Goal: Task Accomplishment & Management: Complete application form

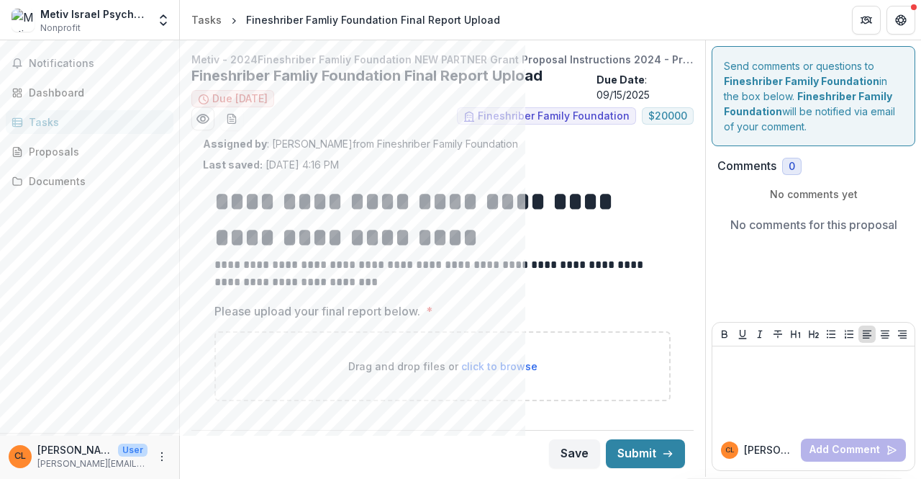
click at [495, 361] on span "click to browse" at bounding box center [499, 366] width 76 height 12
type input "**********"
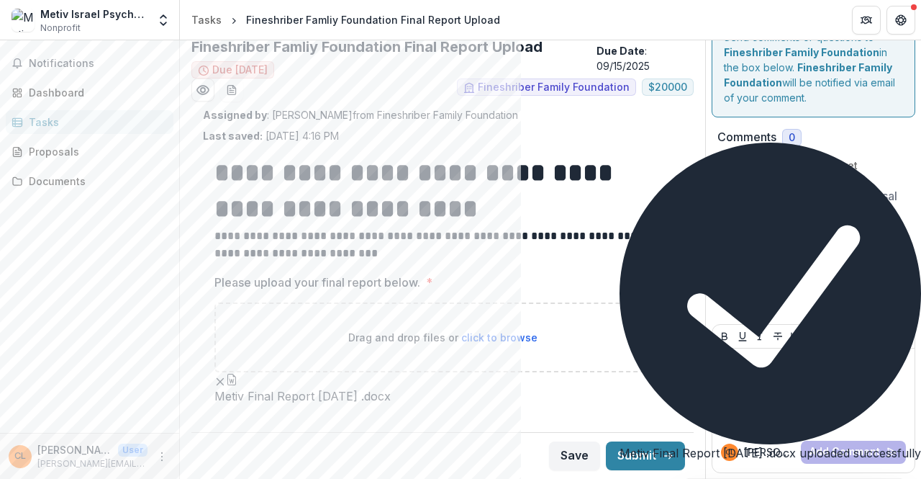
scroll to position [114, 0]
click at [589, 274] on label "Please upload your final report below. *" at bounding box center [439, 282] width 448 height 17
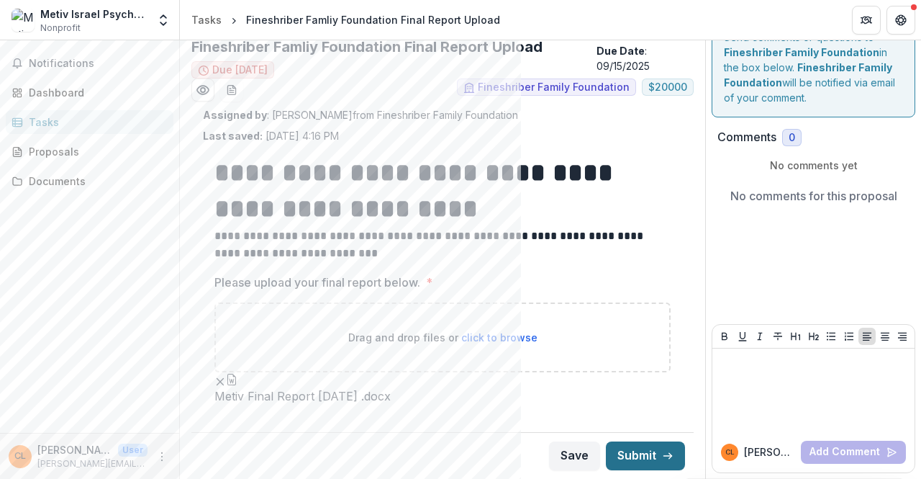
click at [624, 453] on button "Submit" at bounding box center [645, 455] width 79 height 29
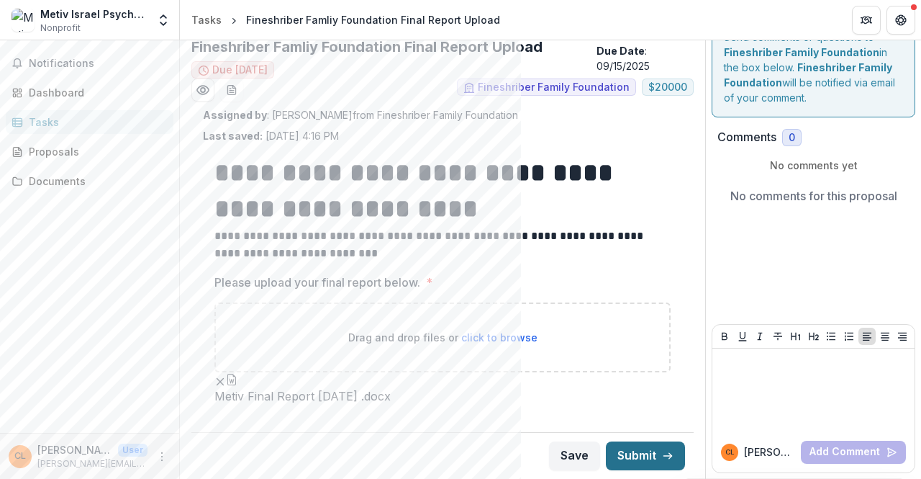
click at [628, 450] on button "Submit" at bounding box center [645, 455] width 79 height 29
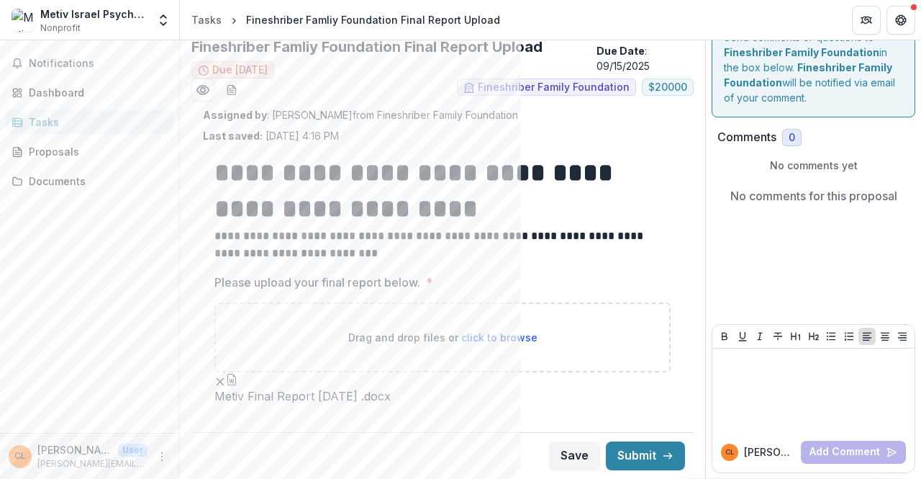
drag, startPoint x: 289, startPoint y: 208, endPoint x: 282, endPoint y: 199, distance: 11.4
drag, startPoint x: 282, startPoint y: 199, endPoint x: 184, endPoint y: 179, distance: 99.8
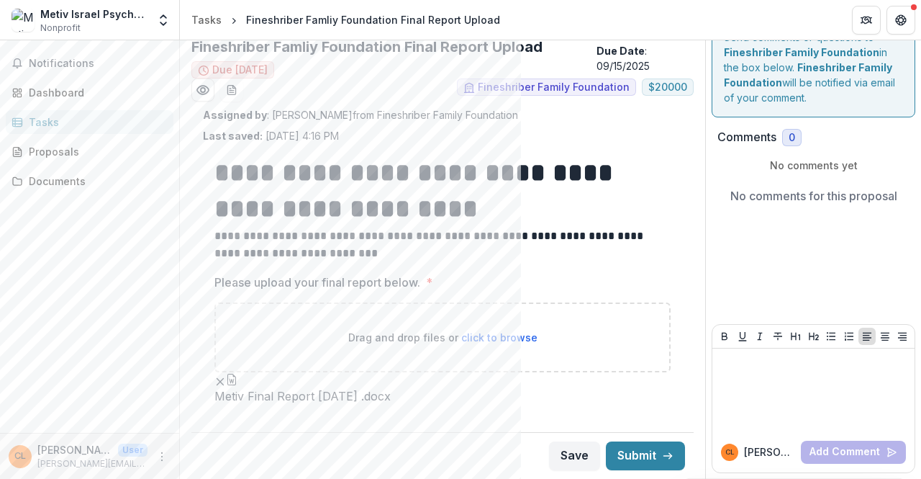
click at [68, 58] on span "Notifications" at bounding box center [98, 64] width 139 height 12
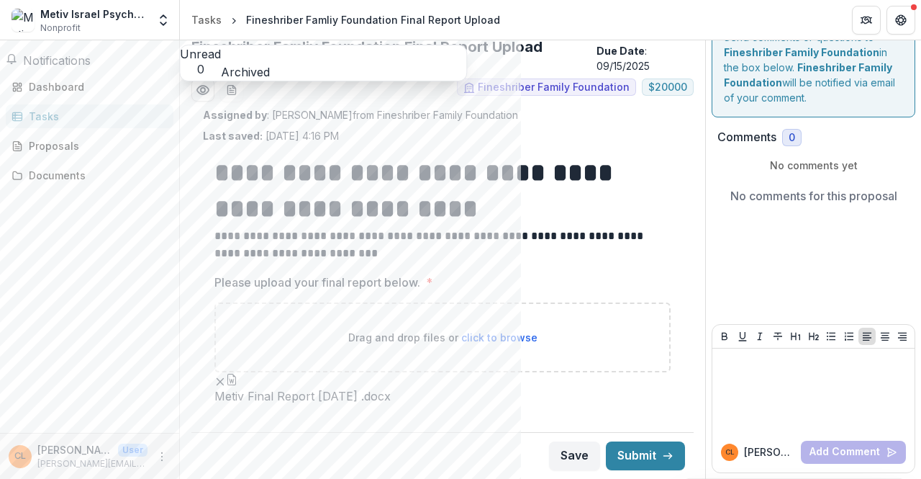
click at [72, 61] on span "Notifications" at bounding box center [57, 60] width 68 height 14
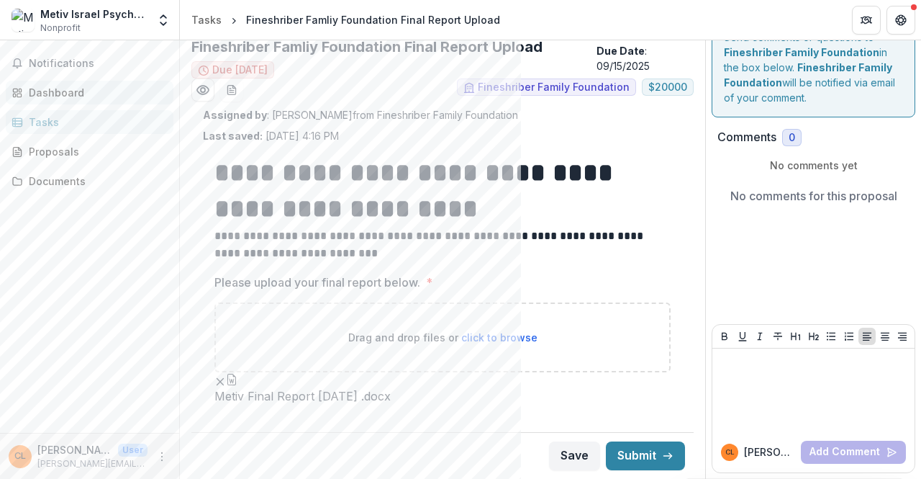
click at [68, 99] on div "Dashboard" at bounding box center [95, 92] width 133 height 15
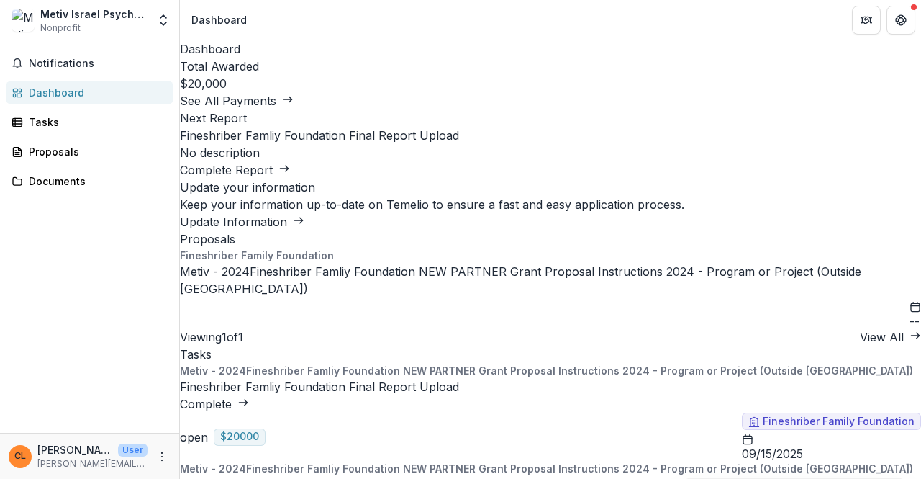
click at [290, 177] on link "Complete Report" at bounding box center [235, 170] width 110 height 14
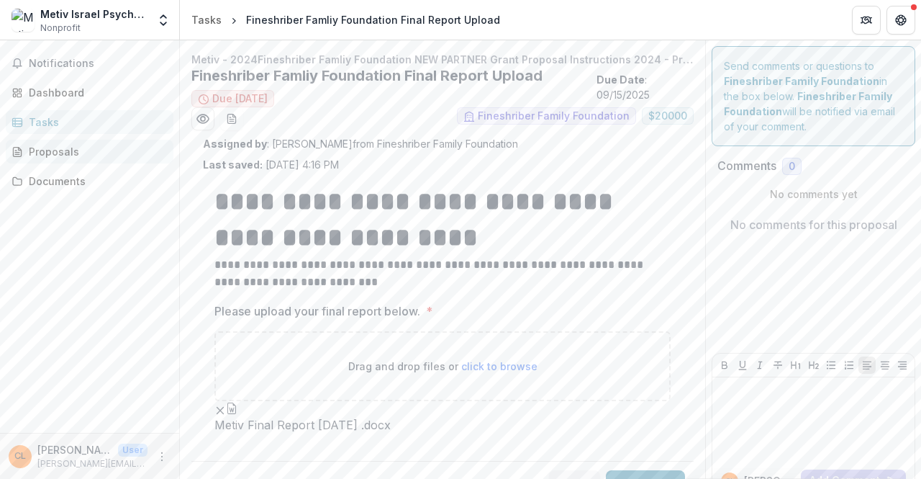
click at [68, 157] on div "Proposals" at bounding box center [95, 151] width 133 height 15
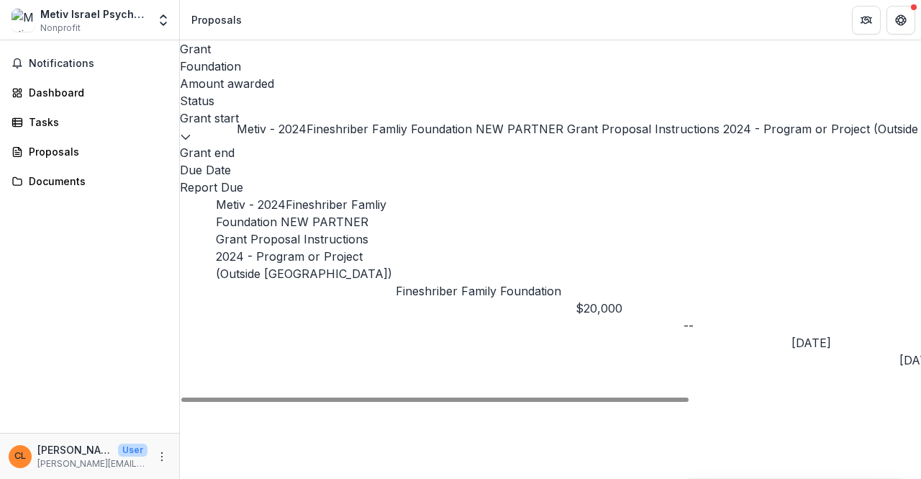
click at [307, 197] on link "Metiv - 2024Fineshriber Famliy Foundation NEW PARTNER Grant Proposal Instructio…" at bounding box center [304, 239] width 176 height 84
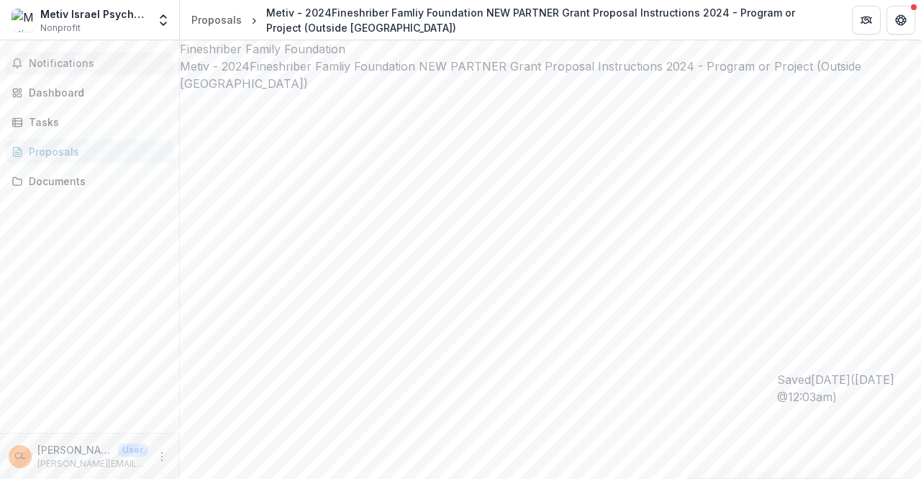
click at [42, 65] on span "Notifications" at bounding box center [98, 64] width 139 height 12
click at [67, 121] on div "Tasks" at bounding box center [95, 121] width 133 height 15
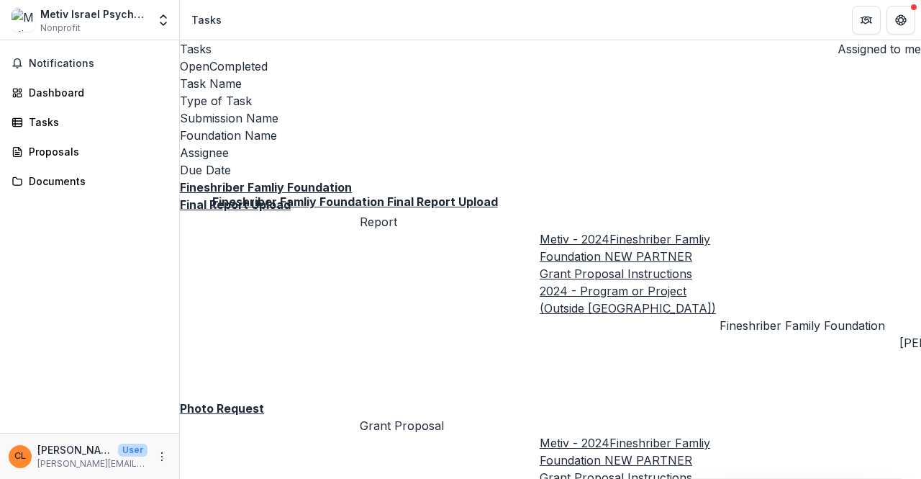
click at [328, 180] on u "Fineshriber Famliy Foundation Final Report Upload" at bounding box center [266, 196] width 172 height 32
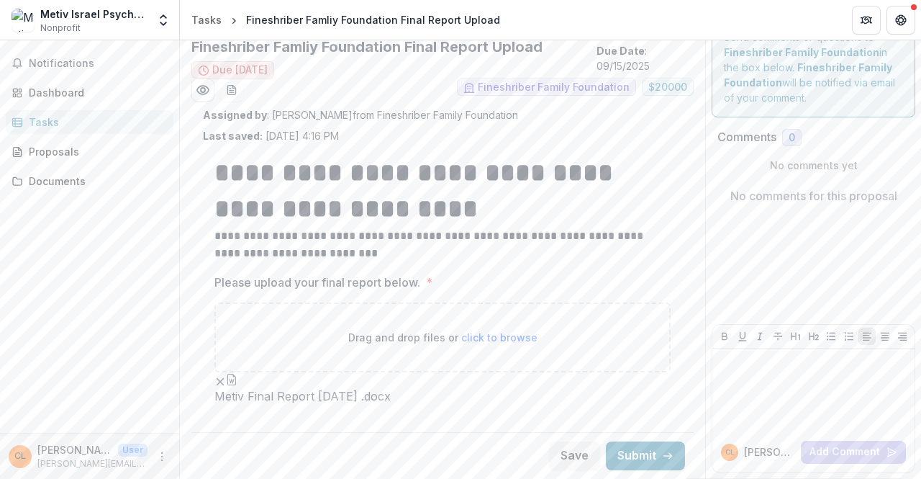
scroll to position [114, 0]
click at [646, 453] on button "Submit" at bounding box center [645, 455] width 79 height 29
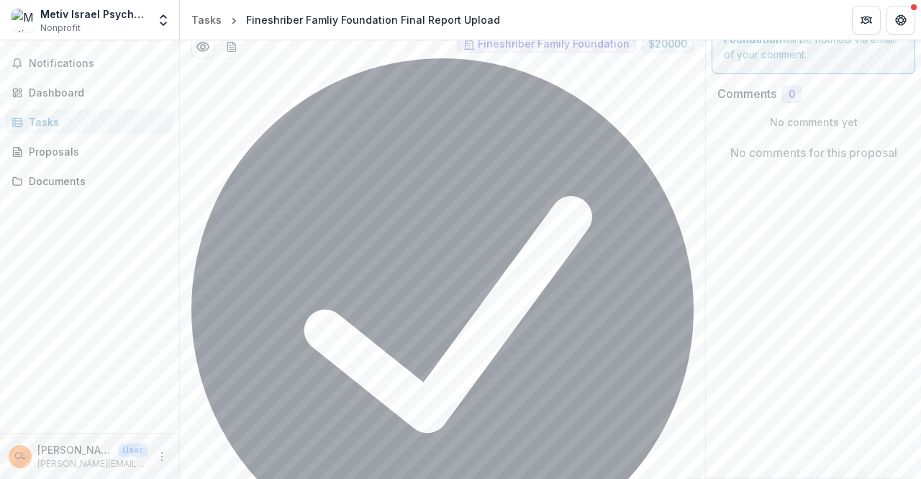
scroll to position [120, 0]
